Goal: Transaction & Acquisition: Purchase product/service

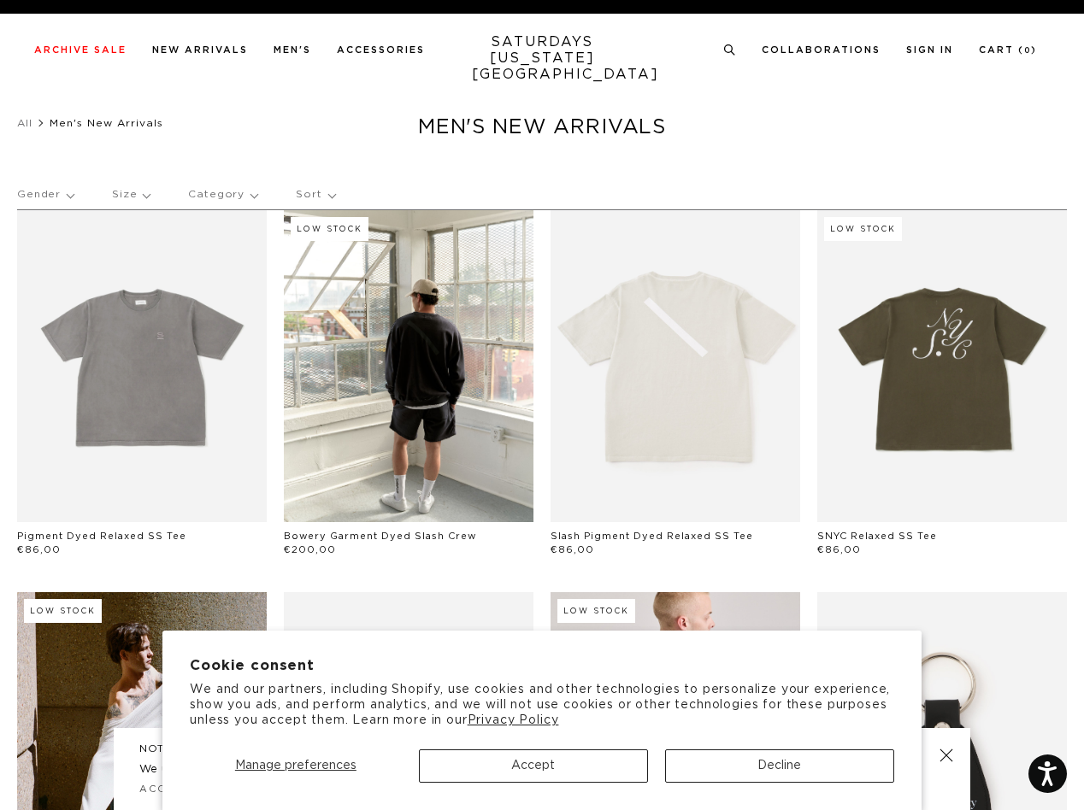
click at [542, 405] on div "Slash Pigment Dyed Relaxed SS Tee €86,00" at bounding box center [675, 384] width 267 height 348
click at [295, 766] on span "Manage preferences" at bounding box center [295, 766] width 121 height 12
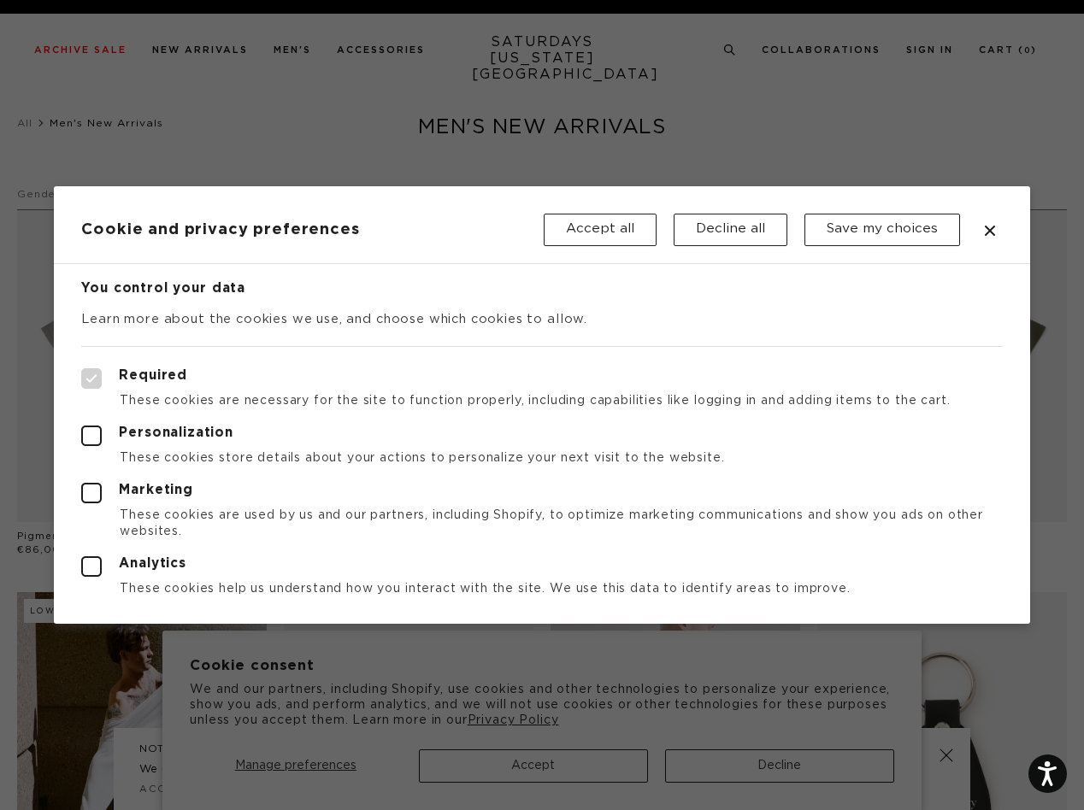
click at [533, 766] on div at bounding box center [542, 405] width 1084 height 810
click at [780, 766] on div at bounding box center [542, 405] width 1084 height 810
click at [730, 50] on div at bounding box center [542, 405] width 1084 height 810
click at [44, 195] on div at bounding box center [542, 405] width 1084 height 810
click at [128, 195] on header "Cookie and privacy preferences Accept all Decline all Save my choices" at bounding box center [541, 225] width 975 height 78
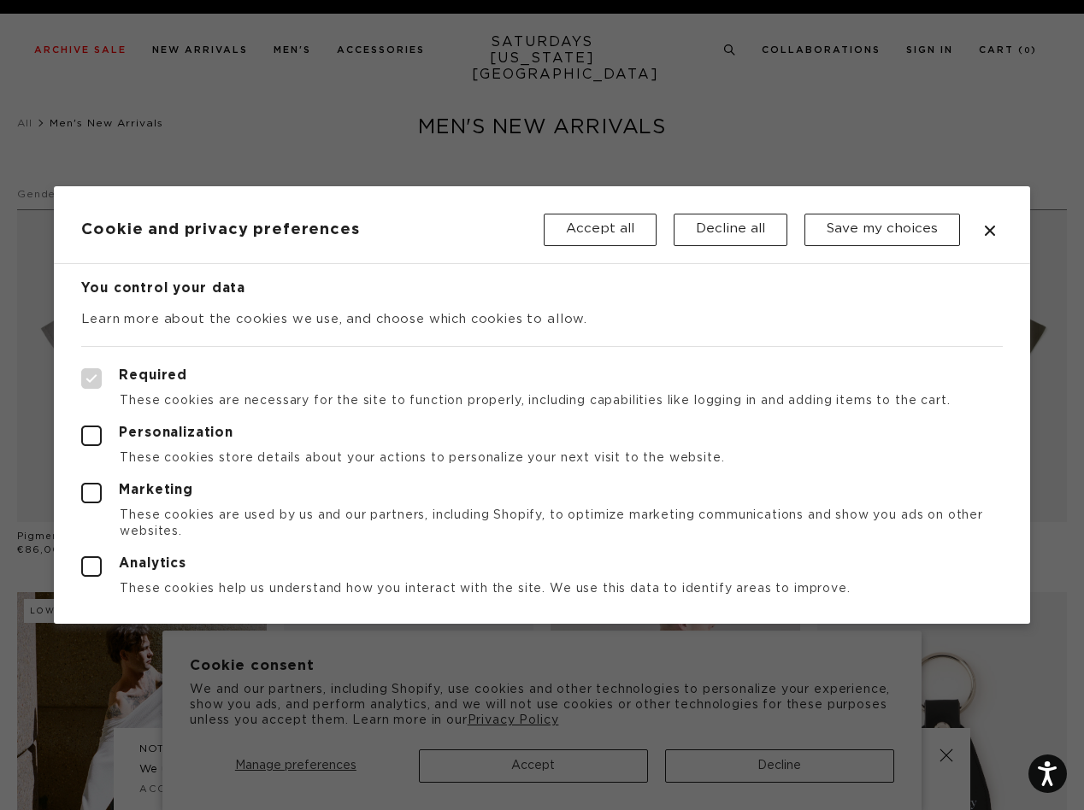
click at [218, 195] on header "Cookie and privacy preferences Accept all Decline all Save my choices" at bounding box center [541, 225] width 975 height 78
click at [309, 195] on header "Cookie and privacy preferences Accept all Decline all Save my choices" at bounding box center [541, 225] width 975 height 78
click at [946, 756] on div at bounding box center [542, 405] width 1084 height 810
